Goal: Transaction & Acquisition: Purchase product/service

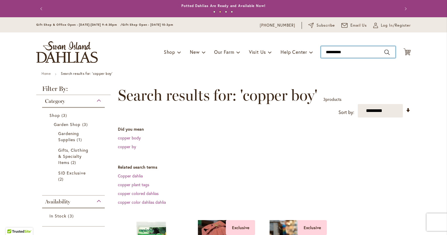
drag, startPoint x: 350, startPoint y: 52, endPoint x: 314, endPoint y: 62, distance: 37.7
click at [316, 53] on div "Toggle Nav Shop Dahlia Tubers Collections Fresh Cut Dahlias Gardening Supplies …" at bounding box center [223, 51] width 386 height 39
type input "**********"
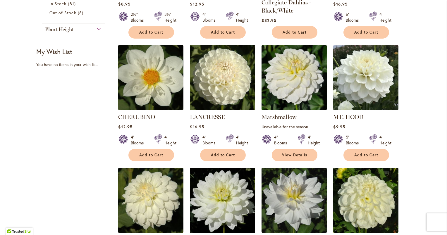
scroll to position [292, 0]
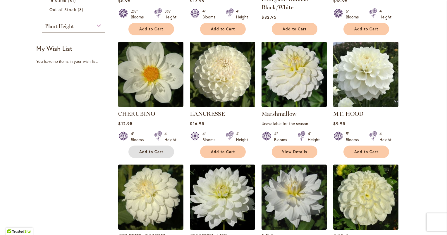
drag, startPoint x: 141, startPoint y: 150, endPoint x: 144, endPoint y: 146, distance: 5.0
click at [141, 150] on span "Add to Cart" at bounding box center [151, 151] width 24 height 5
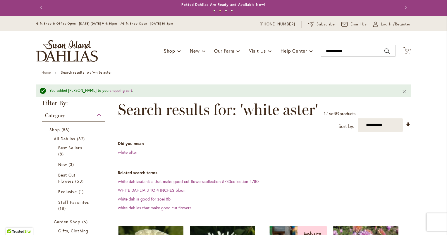
scroll to position [0, 0]
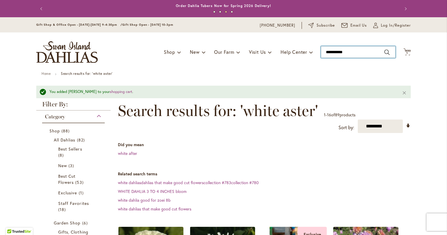
drag, startPoint x: 347, startPoint y: 53, endPoint x: 320, endPoint y: 52, distance: 26.9
click at [321, 52] on input "**********" at bounding box center [358, 52] width 75 height 12
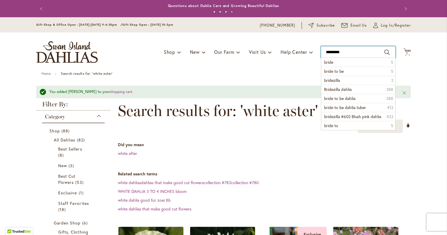
type input "**********"
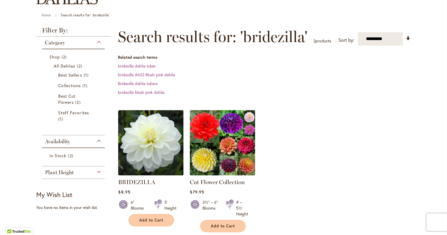
scroll to position [88, 0]
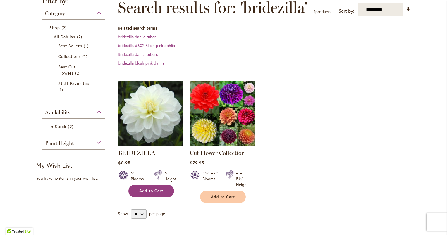
click at [145, 191] on span "Add to Cart" at bounding box center [151, 191] width 24 height 5
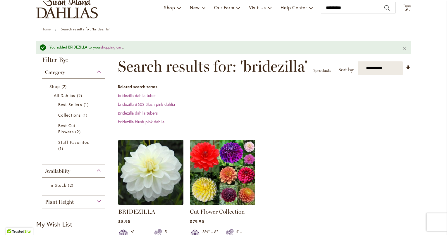
scroll to position [0, 0]
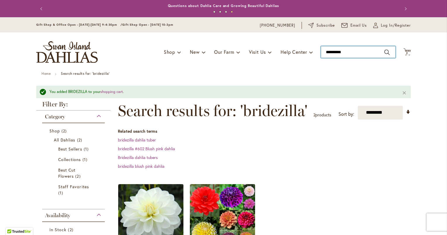
drag, startPoint x: 347, startPoint y: 53, endPoint x: 311, endPoint y: 52, distance: 36.0
click at [311, 52] on div "Toggle Nav Shop Dahlia Tubers Collections Fresh Cut Dahlias Gardening Supplies …" at bounding box center [223, 51] width 386 height 39
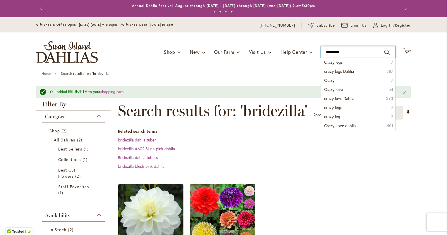
type input "**********"
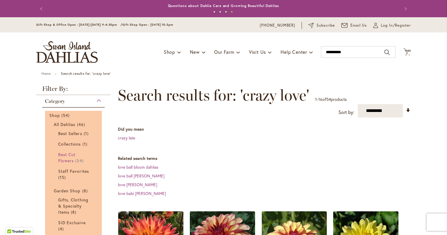
click at [63, 160] on span "Best Cut Flowers" at bounding box center [66, 158] width 17 height 12
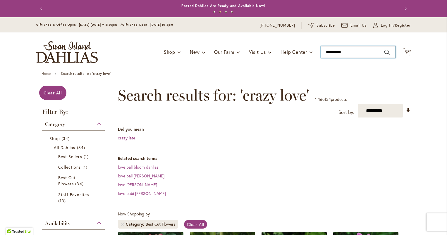
type input "**********"
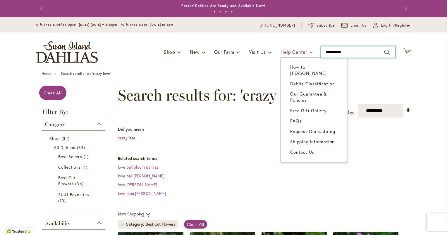
drag, startPoint x: 346, startPoint y: 53, endPoint x: 306, endPoint y: 53, distance: 40.3
click at [306, 53] on div "Toggle Nav Shop Dahlia Tubers Collections Fresh Cut Dahlias Gardening Supplies …" at bounding box center [223, 51] width 386 height 39
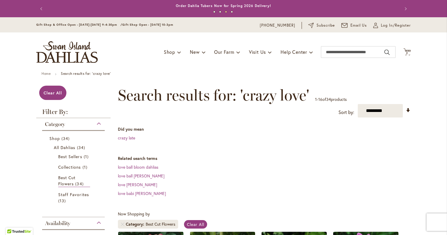
click at [212, 170] on dd "love ball bloom dahlias" at bounding box center [264, 167] width 293 height 6
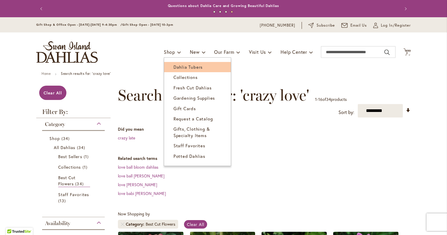
click at [177, 66] on span "Dahlia Tubers" at bounding box center [187, 67] width 29 height 6
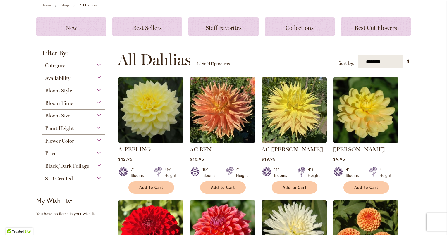
scroll to position [88, 0]
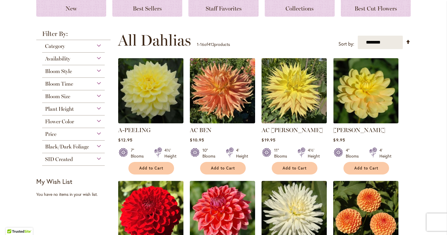
click at [96, 120] on div "Flower Color" at bounding box center [73, 119] width 63 height 9
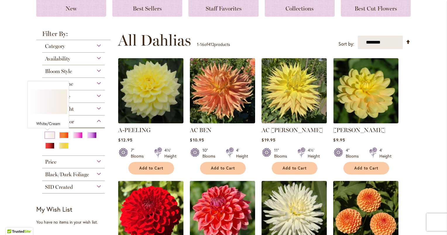
click at [46, 135] on div "White/Cream" at bounding box center [49, 135] width 9 height 6
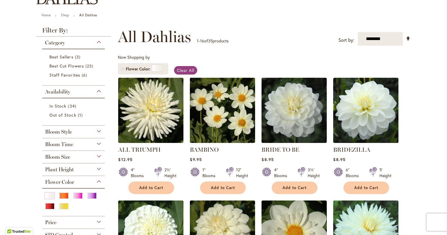
scroll to position [29, 0]
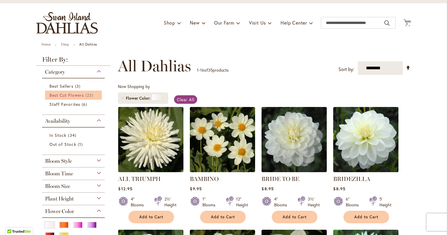
click at [76, 97] on span "Best Cut Flowers" at bounding box center [66, 95] width 34 height 6
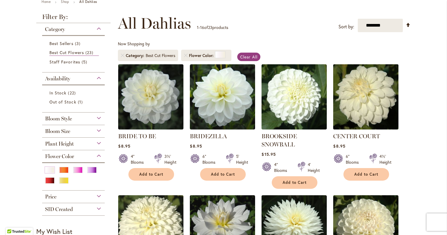
scroll to position [58, 0]
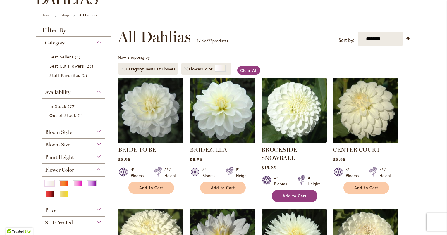
click at [296, 196] on span "Add to Cart" at bounding box center [294, 195] width 24 height 5
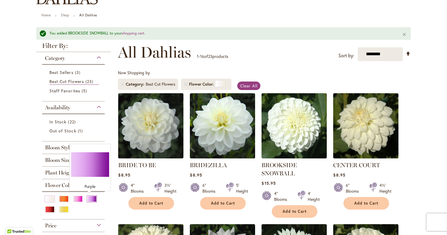
click at [90, 199] on div "Purple" at bounding box center [91, 199] width 9 height 6
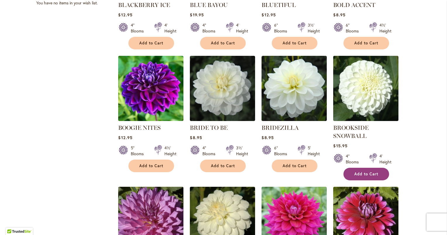
scroll to position [58, 0]
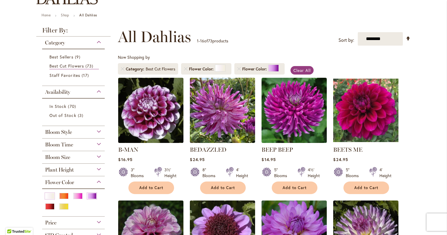
click at [96, 181] on div "Flower Color" at bounding box center [73, 180] width 63 height 9
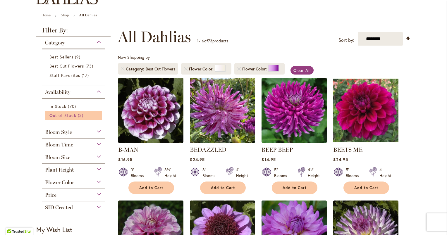
click at [78, 114] on span "3 items" at bounding box center [81, 115] width 7 height 6
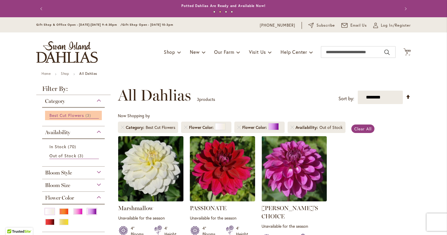
click at [67, 115] on span "Best Cut Flowers" at bounding box center [66, 116] width 34 height 6
